Goal: Transaction & Acquisition: Download file/media

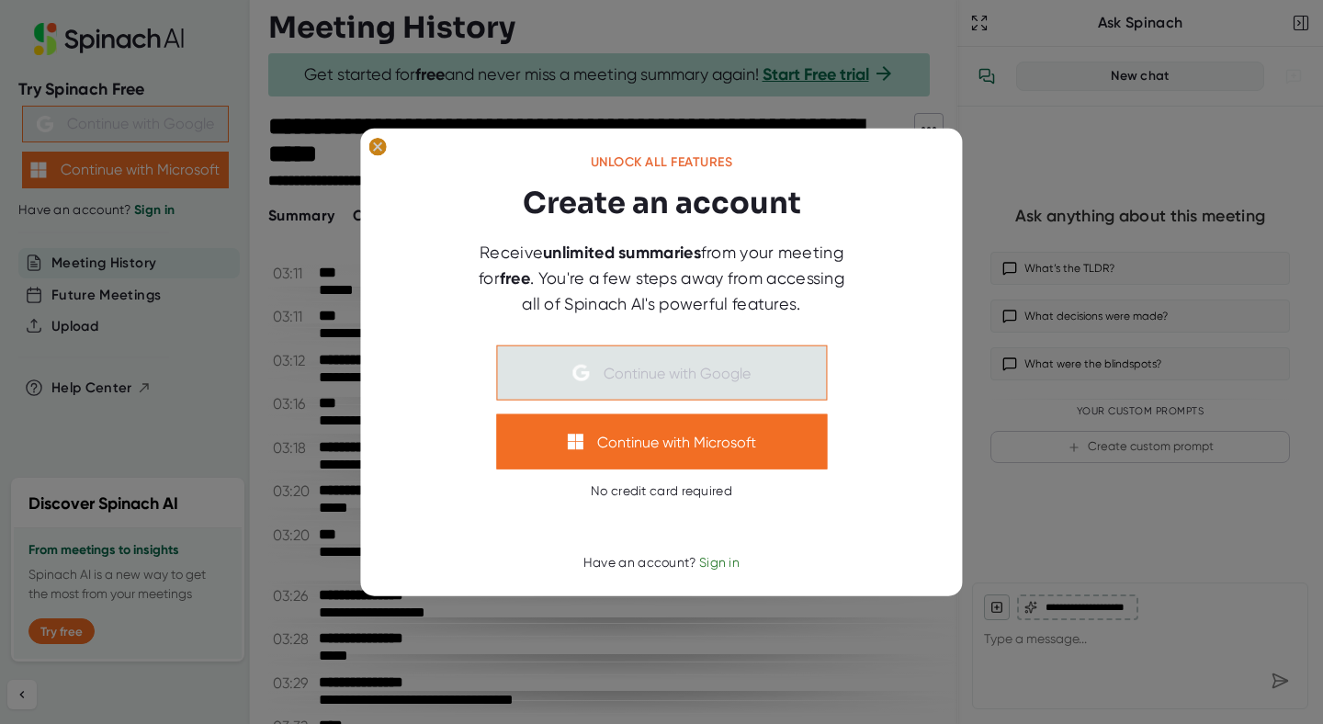
click at [381, 150] on ellipse at bounding box center [376, 147] width 17 height 18
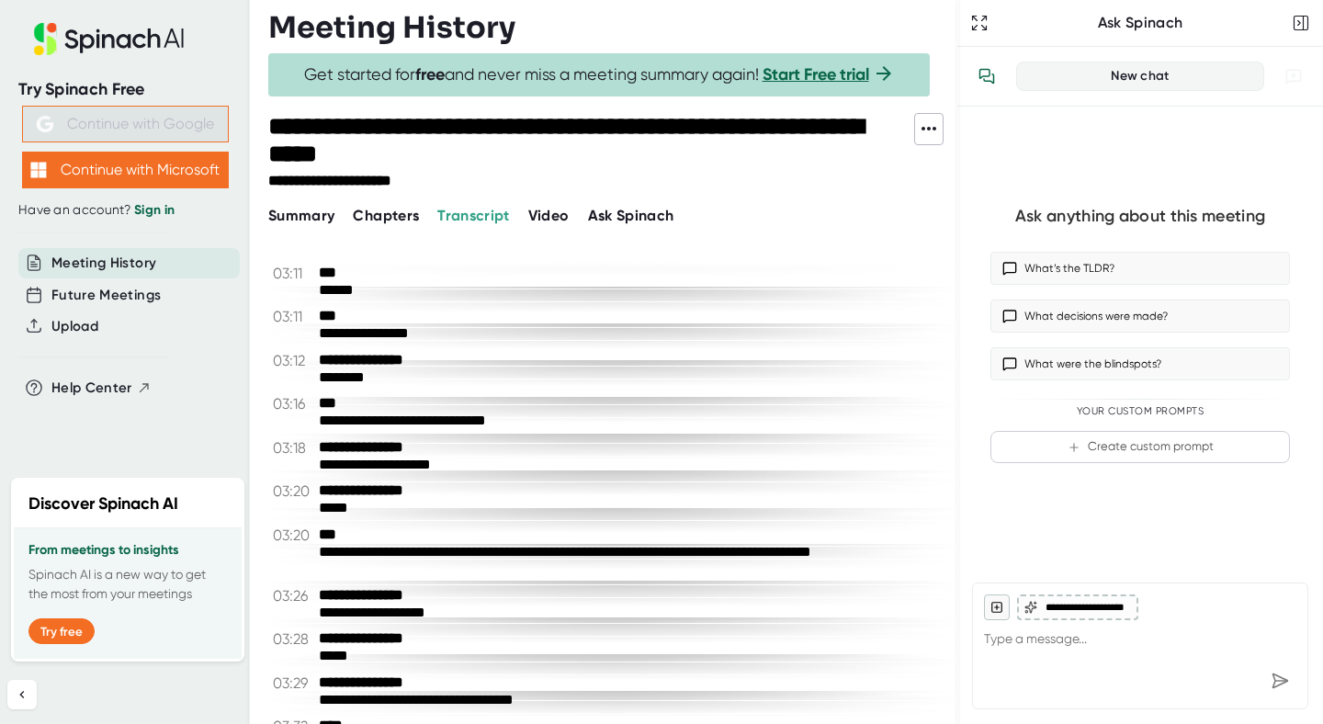
click at [926, 136] on icon at bounding box center [929, 129] width 22 height 22
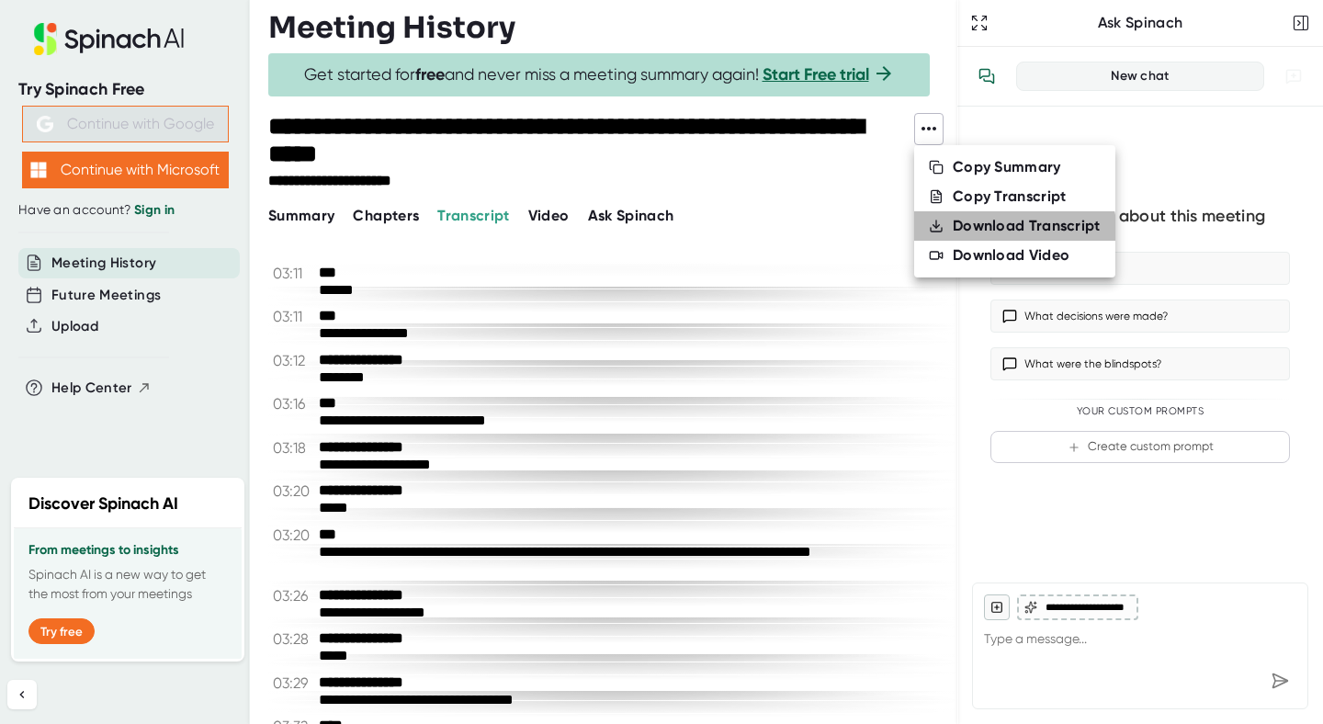
click at [991, 236] on li "Download Transcript" at bounding box center [1014, 225] width 201 height 29
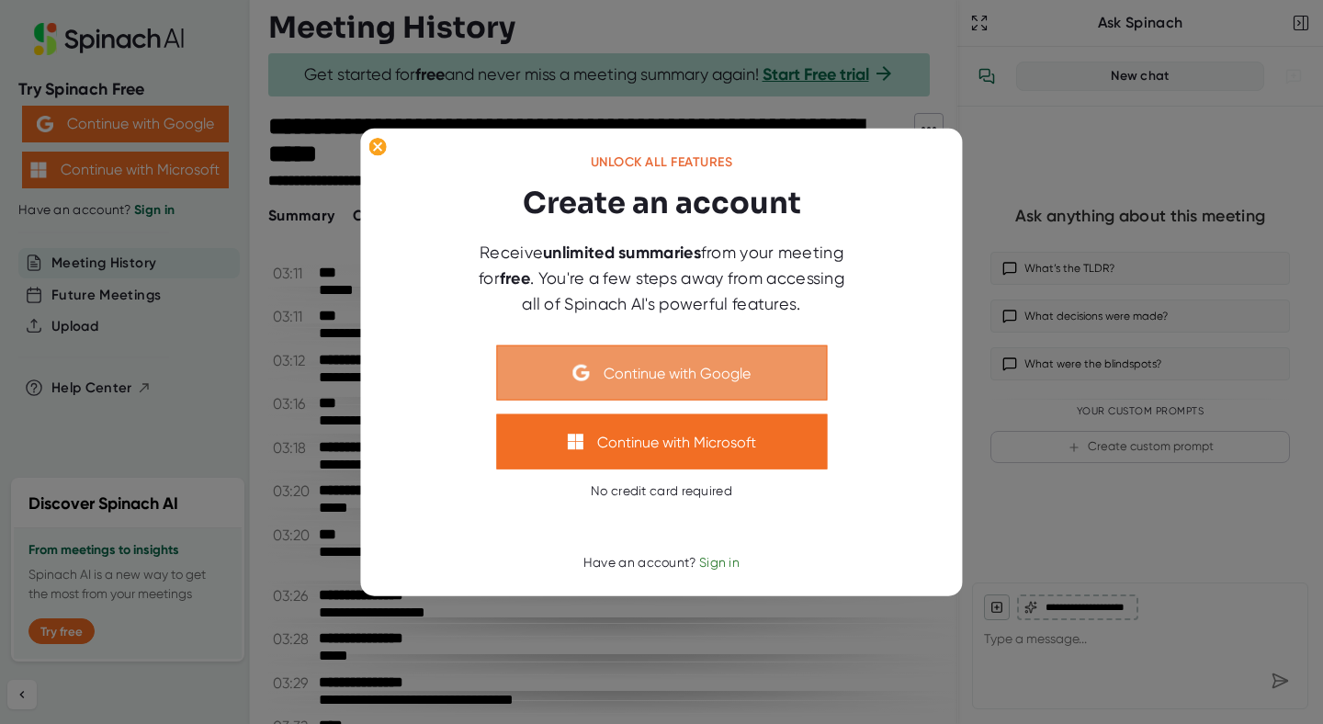
click at [673, 369] on button "Continue with Google" at bounding box center [661, 372] width 331 height 55
click at [704, 371] on button "Continue with Google" at bounding box center [661, 372] width 331 height 55
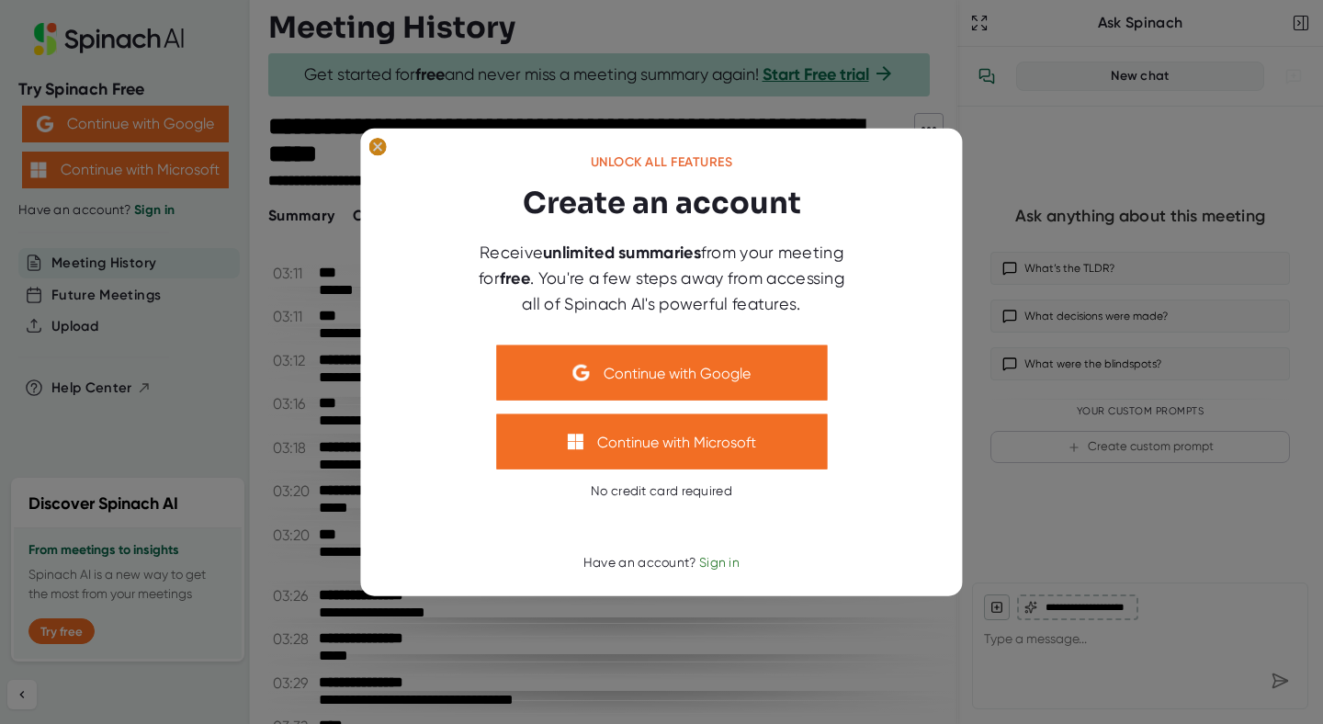
click at [378, 152] on ellipse at bounding box center [376, 147] width 17 height 18
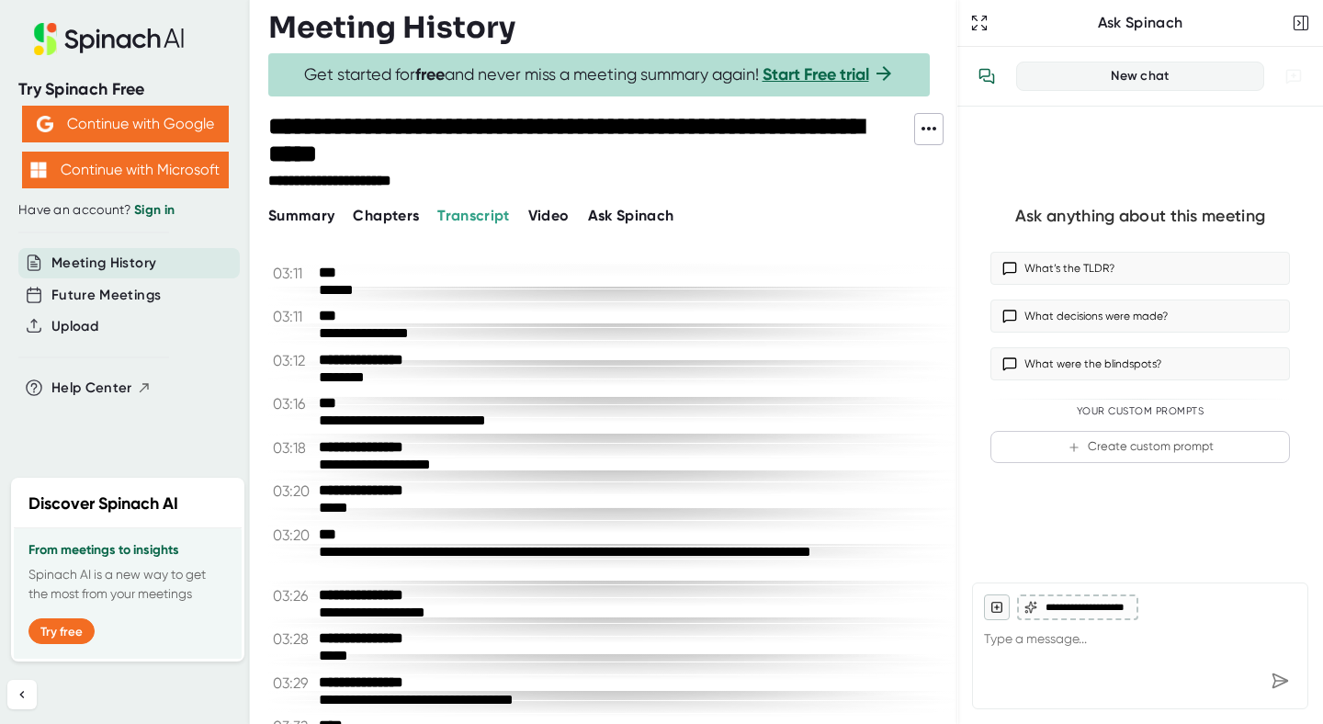
click at [156, 206] on link "Sign in" at bounding box center [154, 210] width 40 height 16
